Goal: Information Seeking & Learning: Learn about a topic

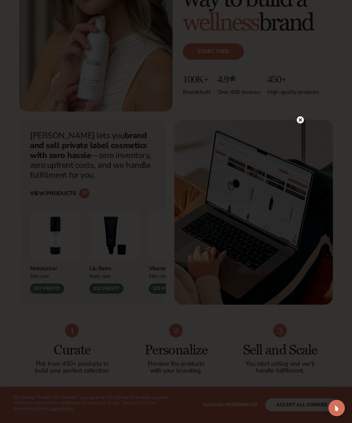
scroll to position [125, 0]
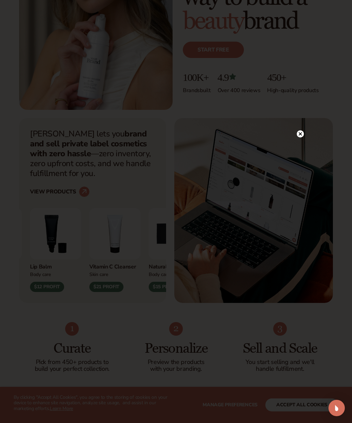
click at [300, 137] on circle at bounding box center [300, 133] width 7 height 7
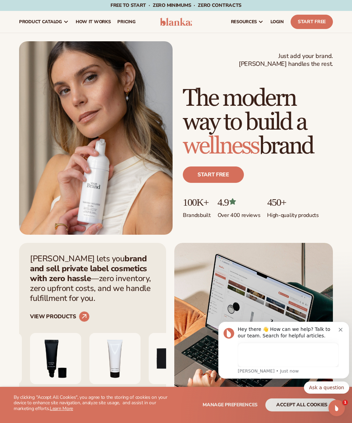
scroll to position [0, 0]
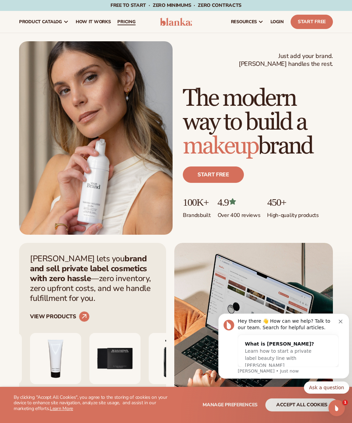
click at [129, 25] on span "pricing" at bounding box center [126, 21] width 18 height 5
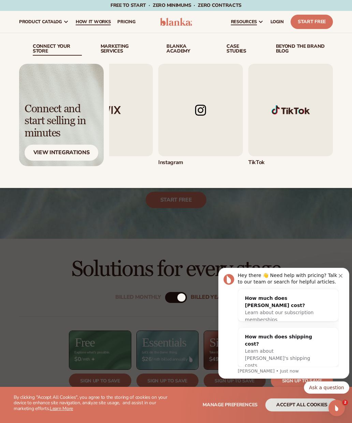
click at [88, 22] on span "How It Works" at bounding box center [93, 21] width 35 height 5
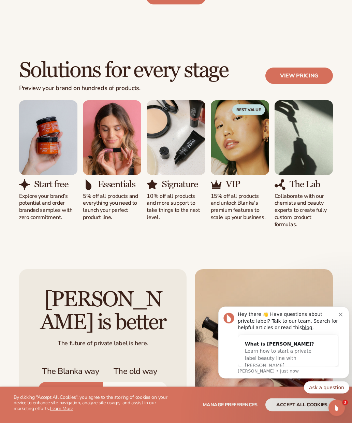
scroll to position [352, 0]
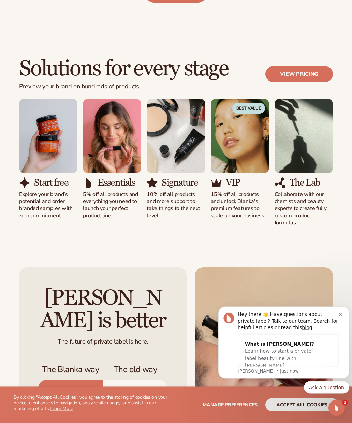
click at [343, 313] on button "Dismiss notification" at bounding box center [341, 313] width 5 height 5
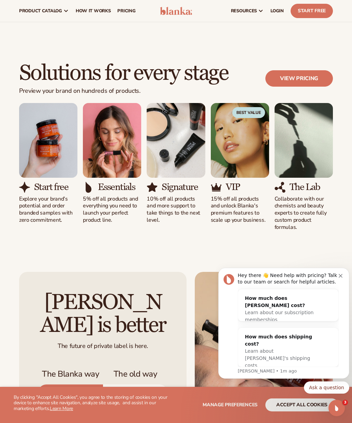
scroll to position [347, 0]
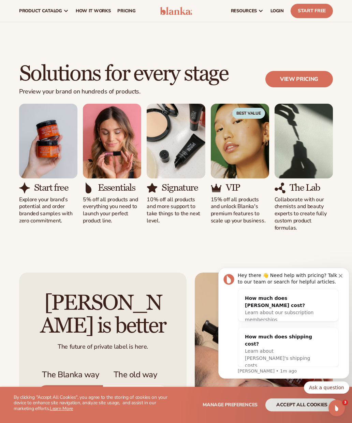
click at [137, 238] on div "Solutions for every stage Preview your brand on hundreds of products. View pric…" at bounding box center [176, 146] width 352 height 223
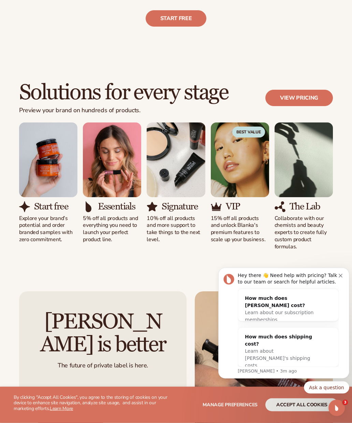
scroll to position [329, 0]
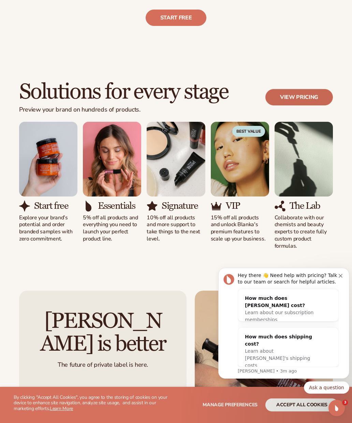
click at [291, 102] on link "View pricing" at bounding box center [299, 97] width 68 height 16
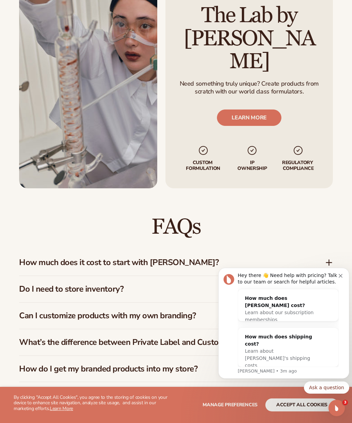
scroll to position [835, 0]
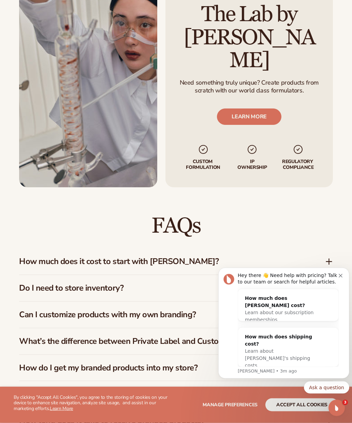
click at [333, 210] on div "FAQs How much does it cost to start with Blanka? Blanka offers a free plan so y…" at bounding box center [176, 338] width 352 height 301
click at [329, 248] on div "How much does it cost to start with Blanka?" at bounding box center [176, 261] width 314 height 26
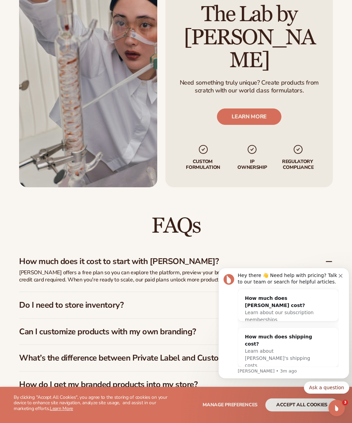
click at [280, 269] on div "Blanka offers a free plan so you can explore the platform, preview your brand o…" at bounding box center [176, 280] width 314 height 23
click at [330, 292] on div "Do I need to store inventory?" at bounding box center [176, 305] width 314 height 26
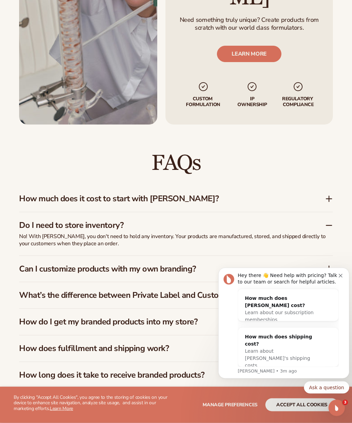
click at [333, 213] on div "FAQs How much does it cost to start with Blanka? Blanka offers a free plan so y…" at bounding box center [176, 283] width 352 height 317
click at [330, 256] on div "Can I customize products with my own branding?" at bounding box center [176, 269] width 314 height 26
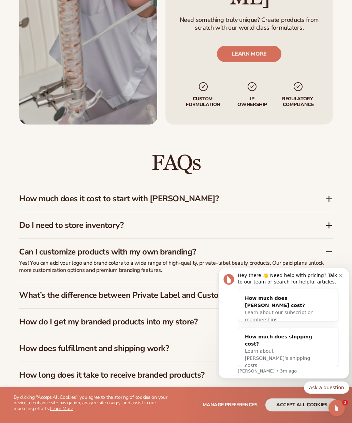
click at [329, 282] on div "What’s the difference between Private Label and Custom Formulation?" at bounding box center [176, 295] width 314 height 26
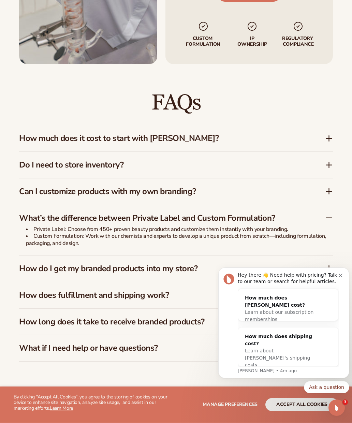
scroll to position [959, 0]
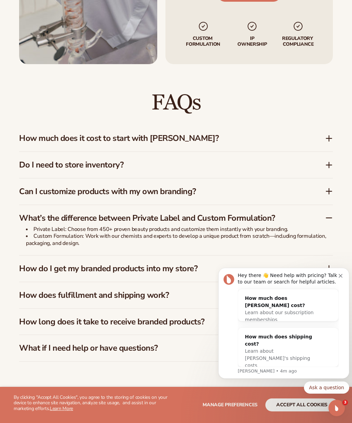
click at [327, 255] on div "How do I get my branded products into my store?" at bounding box center [176, 268] width 314 height 26
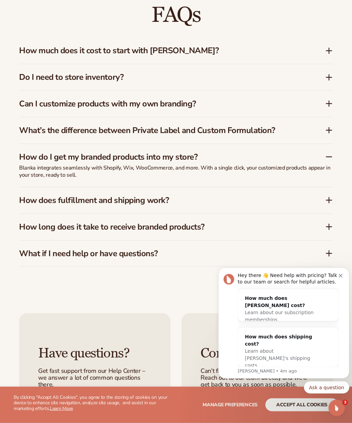
scroll to position [1047, 0]
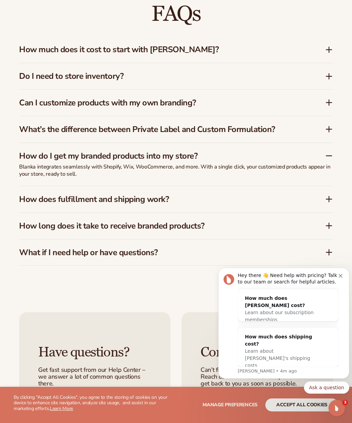
click at [329, 186] on div "How does fulfillment and shipping work?" at bounding box center [176, 199] width 314 height 26
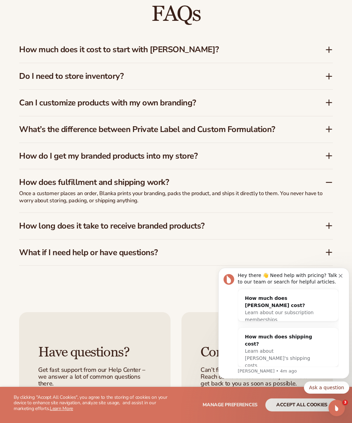
click at [329, 213] on div "How long does it take to receive branded products?" at bounding box center [176, 226] width 314 height 26
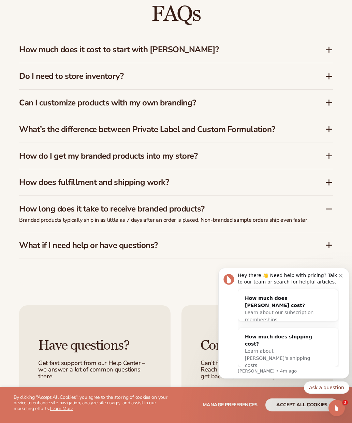
click at [327, 232] on div "What if I need help or have questions?" at bounding box center [176, 245] width 314 height 26
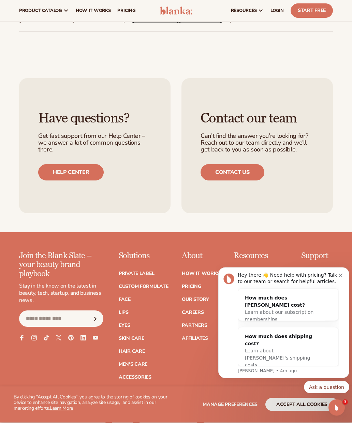
scroll to position [1286, 0]
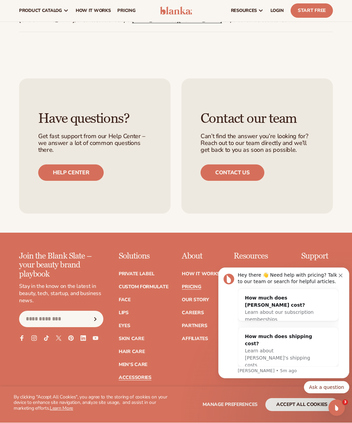
click at [140, 375] on link "Accessories" at bounding box center [135, 377] width 33 height 5
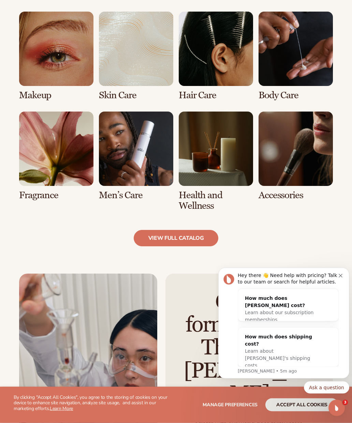
scroll to position [520, 0]
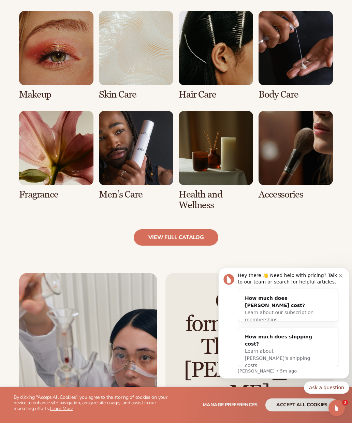
click at [201, 163] on link "7 / 8" at bounding box center [216, 161] width 74 height 100
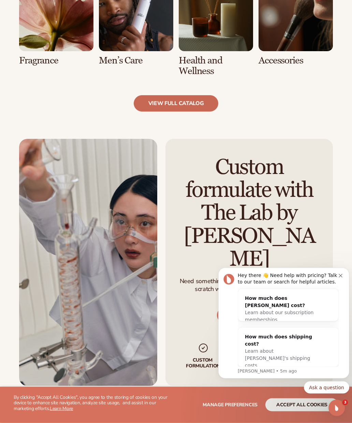
scroll to position [654, 0]
click at [190, 100] on link "view full catalog" at bounding box center [176, 103] width 85 height 16
